Goal: Transaction & Acquisition: Purchase product/service

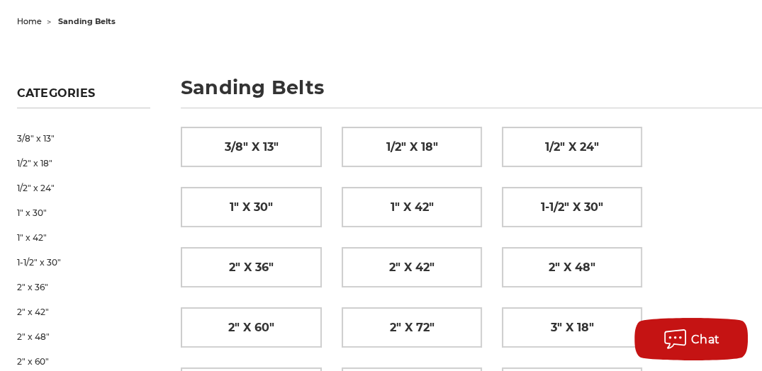
scroll to position [213, 0]
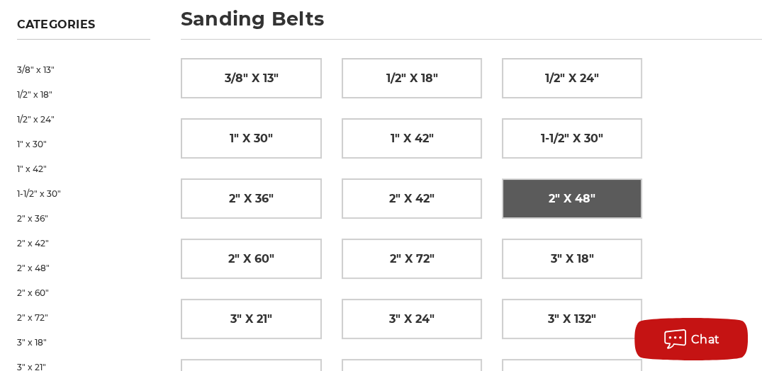
click at [571, 196] on span "2" x 48"" at bounding box center [572, 199] width 47 height 24
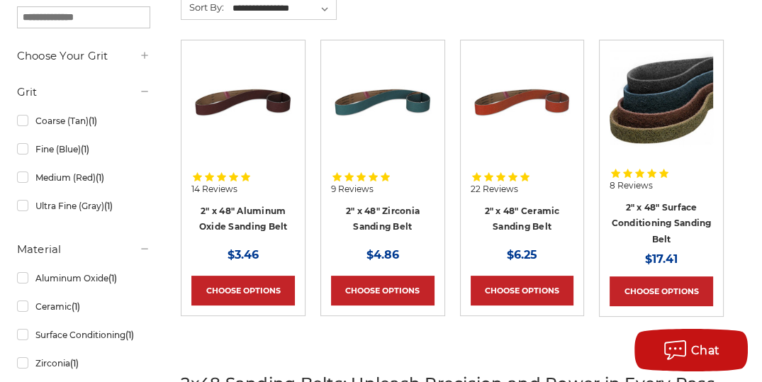
scroll to position [284, 0]
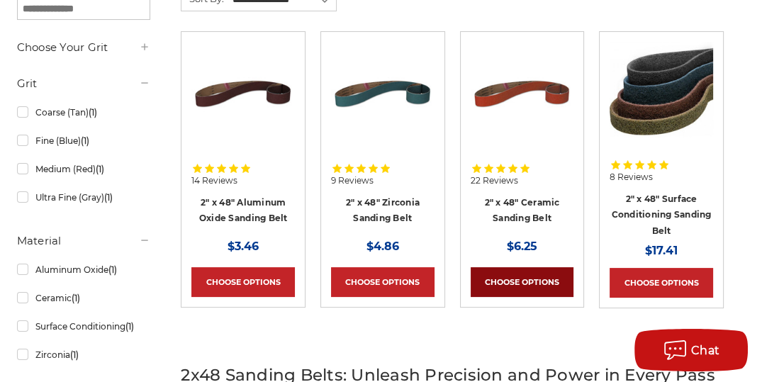
click at [498, 276] on link "Choose Options" at bounding box center [523, 282] width 104 height 30
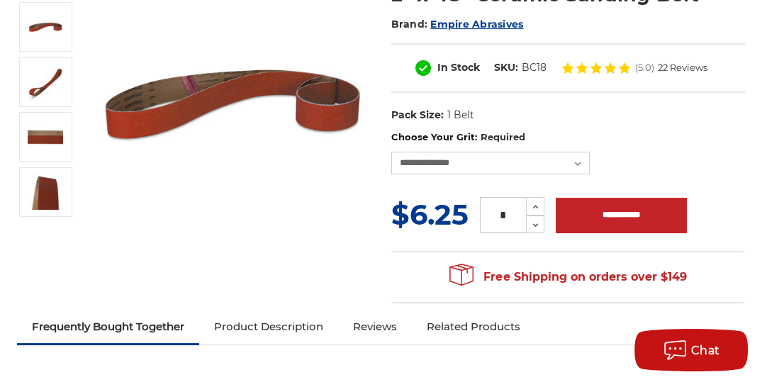
scroll to position [142, 0]
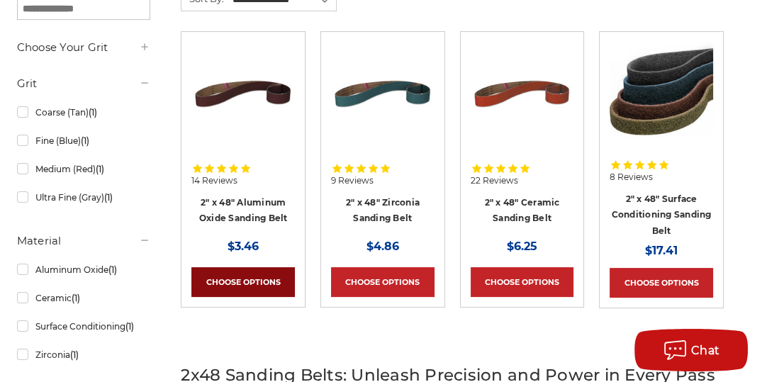
click at [247, 281] on link "Choose Options" at bounding box center [243, 282] width 104 height 30
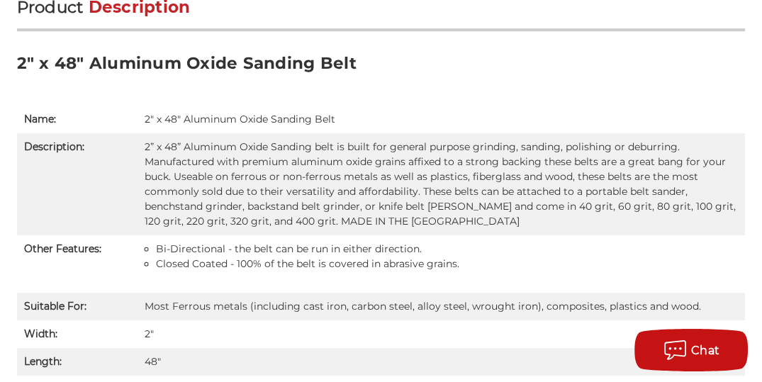
scroll to position [993, 0]
